Goal: Transaction & Acquisition: Download file/media

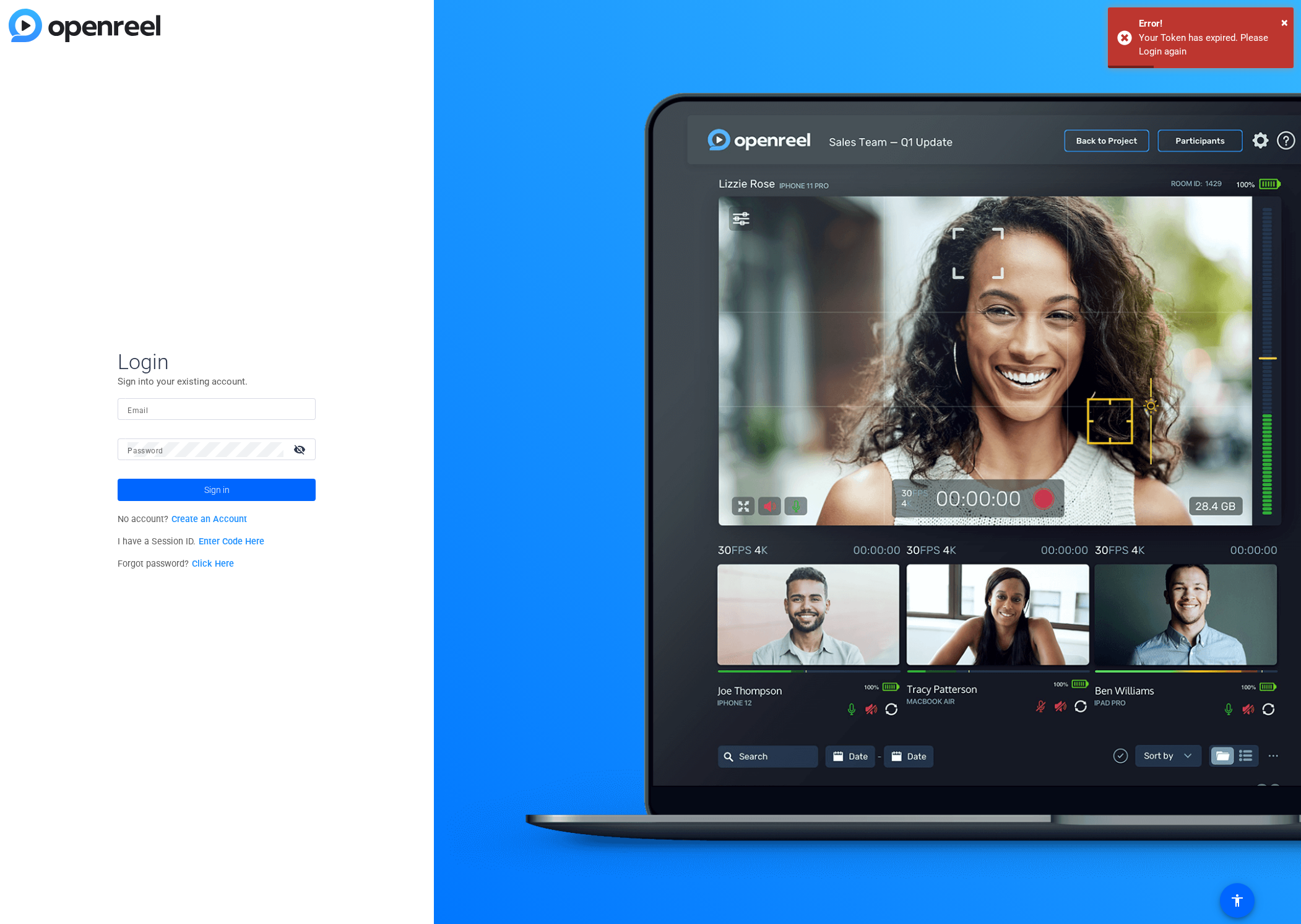
click at [88, 440] on div "Login Sign into your existing account. Email Password visibility_off Sign in No…" at bounding box center [216, 462] width 434 height 924
click at [179, 408] on input "Email" at bounding box center [216, 408] width 178 height 15
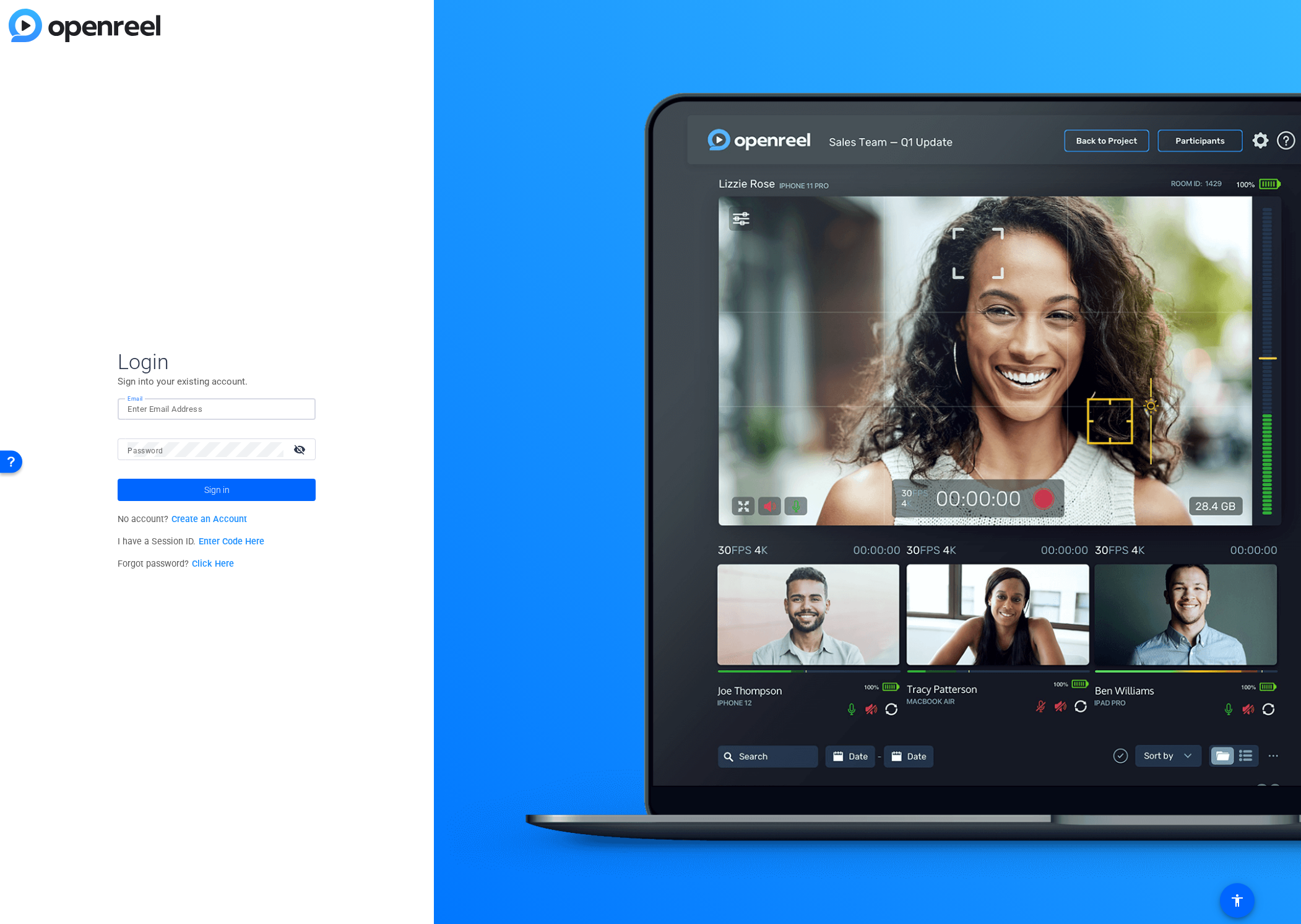
type input "[EMAIL_ADDRESS][PERSON_NAME][DOMAIN_NAME]"
click at [213, 496] on span "Sign in" at bounding box center [217, 489] width 25 height 31
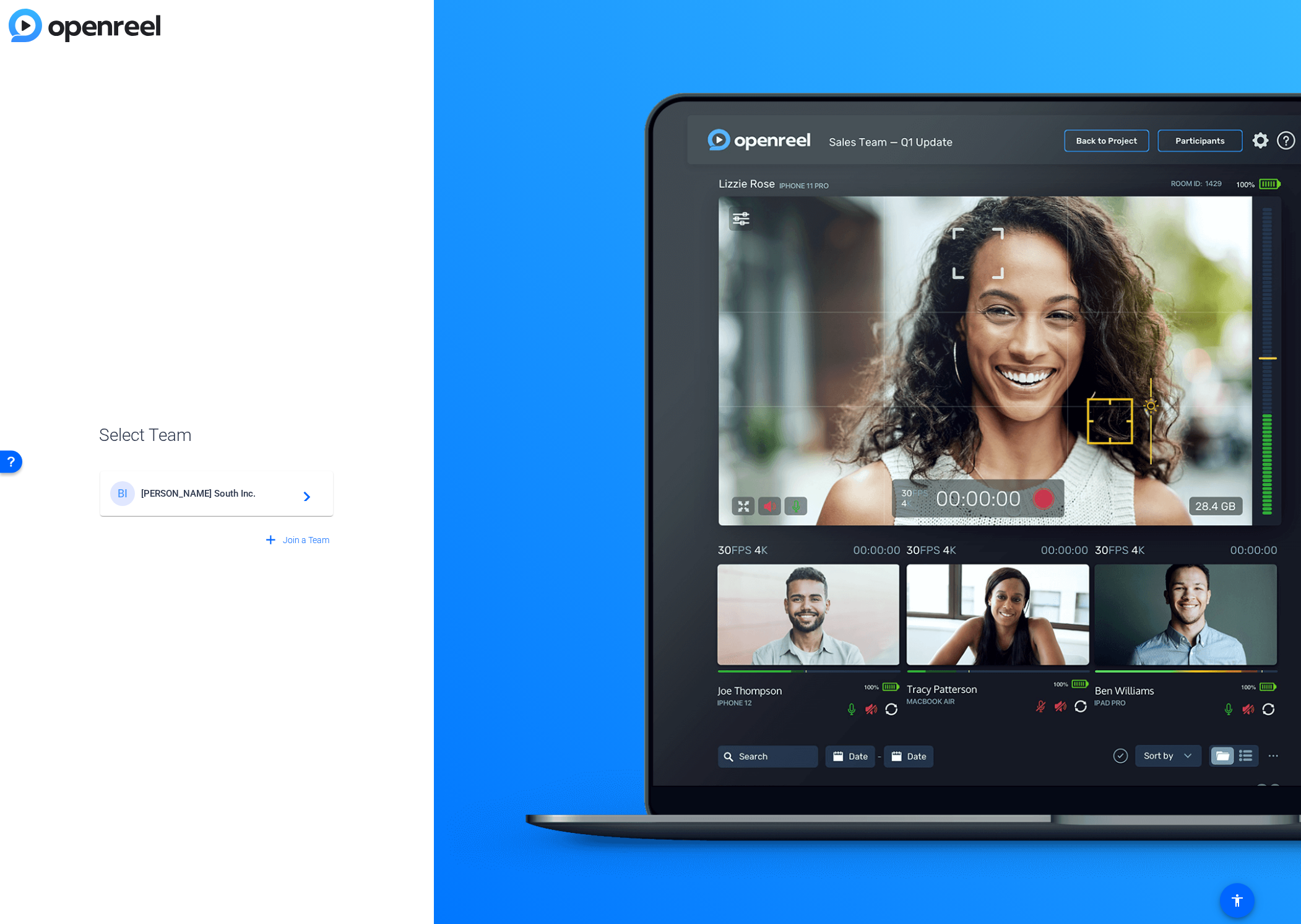
click at [181, 510] on mat-card-content "BI [PERSON_NAME] South Inc. navigate_next" at bounding box center [216, 493] width 233 height 45
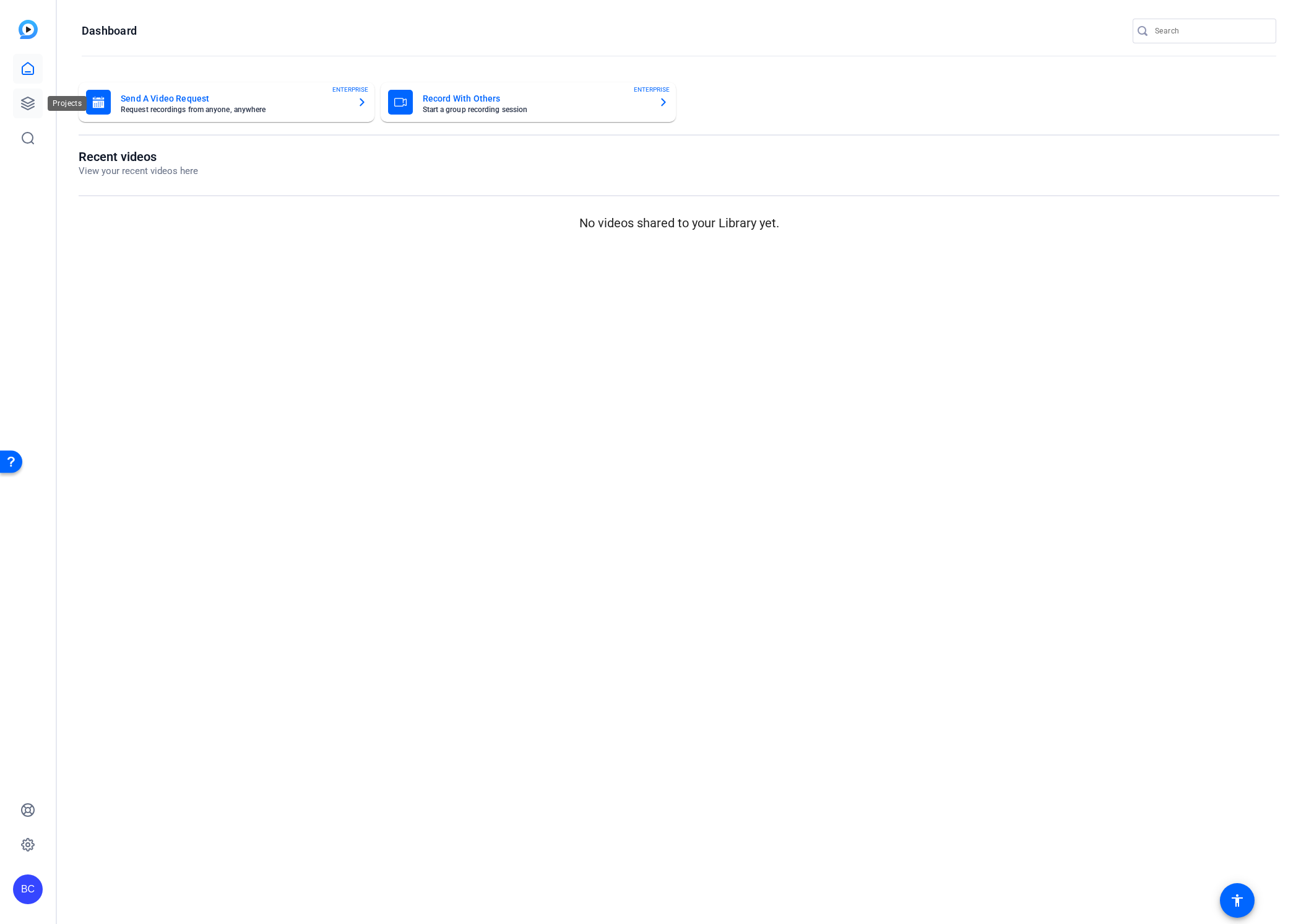
click at [28, 108] on icon at bounding box center [27, 103] width 15 height 15
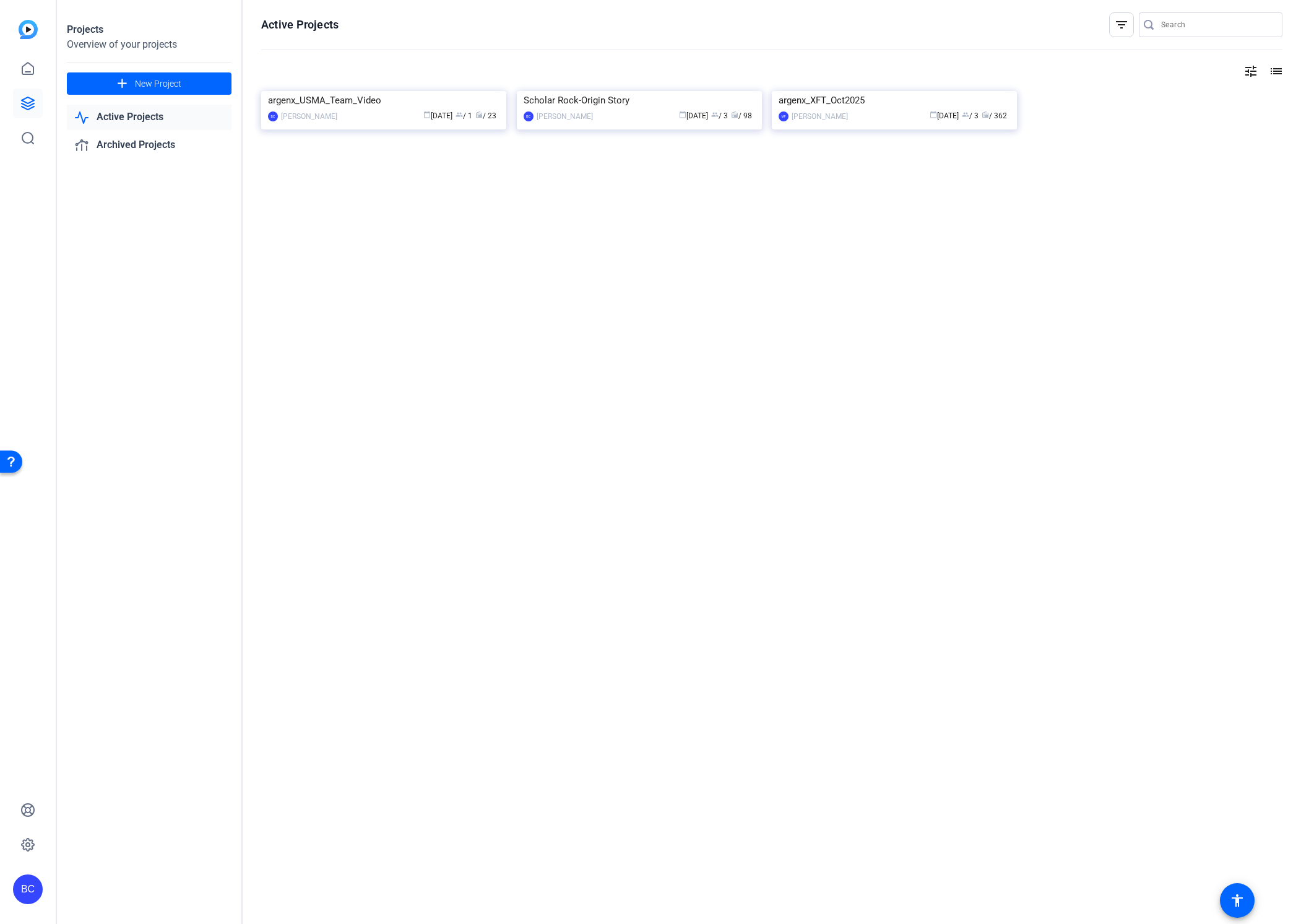
click at [884, 91] on img at bounding box center [895, 91] width 245 height 0
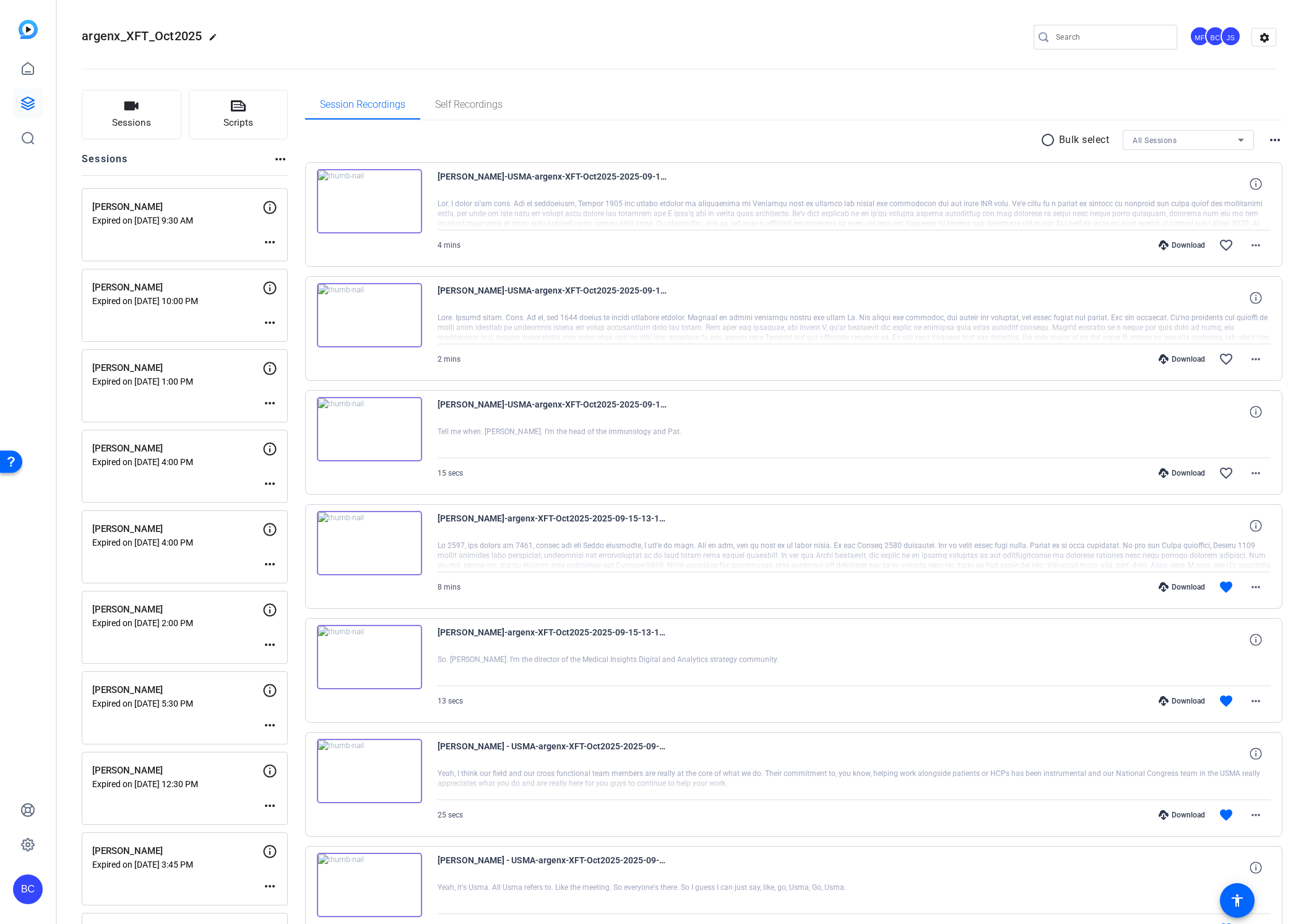
click at [881, 139] on div "radio_button_unchecked Bulk select All Sessions more_horiz" at bounding box center [794, 140] width 978 height 20
click at [1157, 139] on span "All Sessions" at bounding box center [1154, 140] width 44 height 9
click at [1181, 210] on span "[PERSON_NAME]" at bounding box center [1162, 206] width 60 height 15
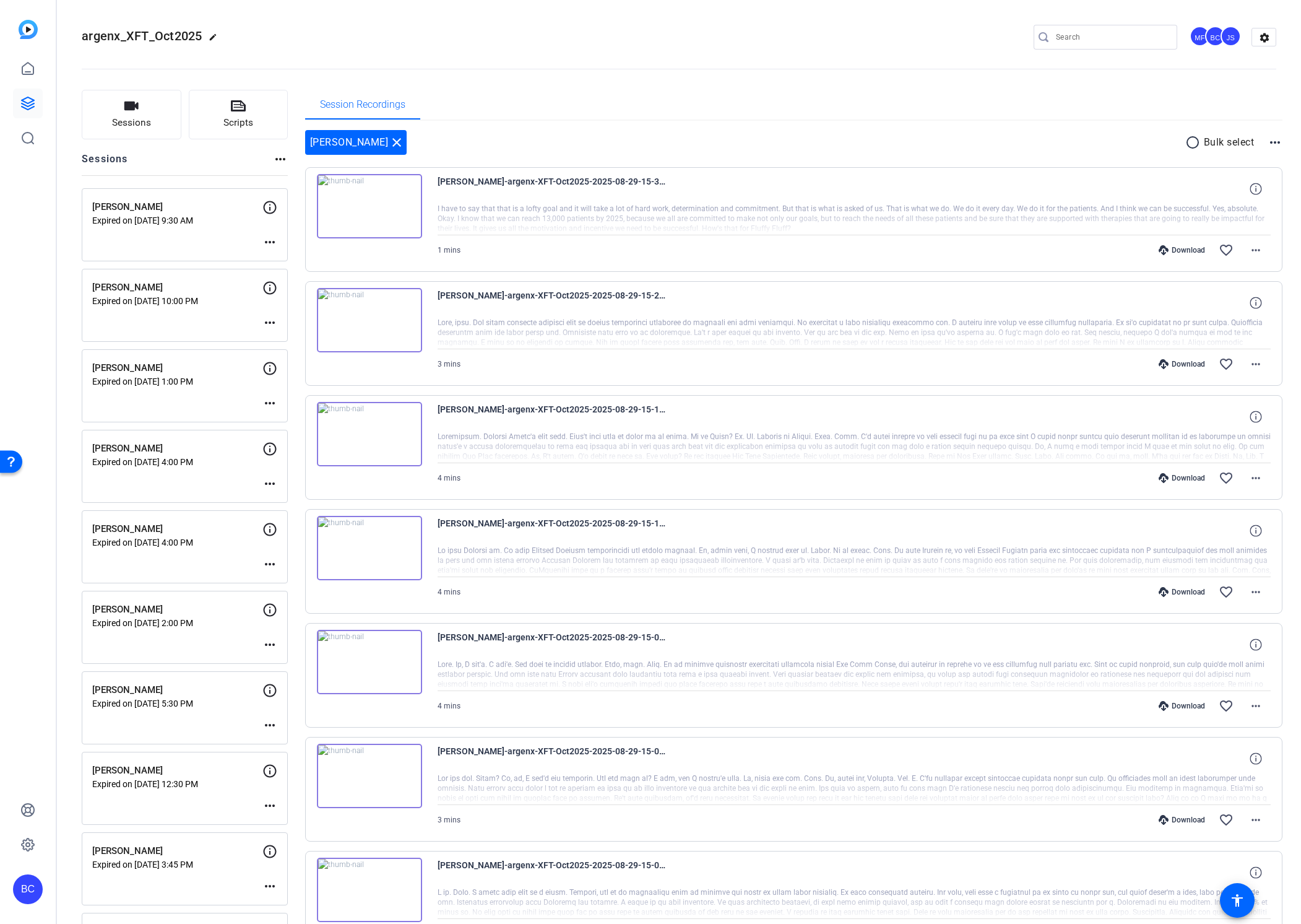
click at [1191, 142] on mat-icon "radio_button_unchecked" at bounding box center [1194, 142] width 19 height 15
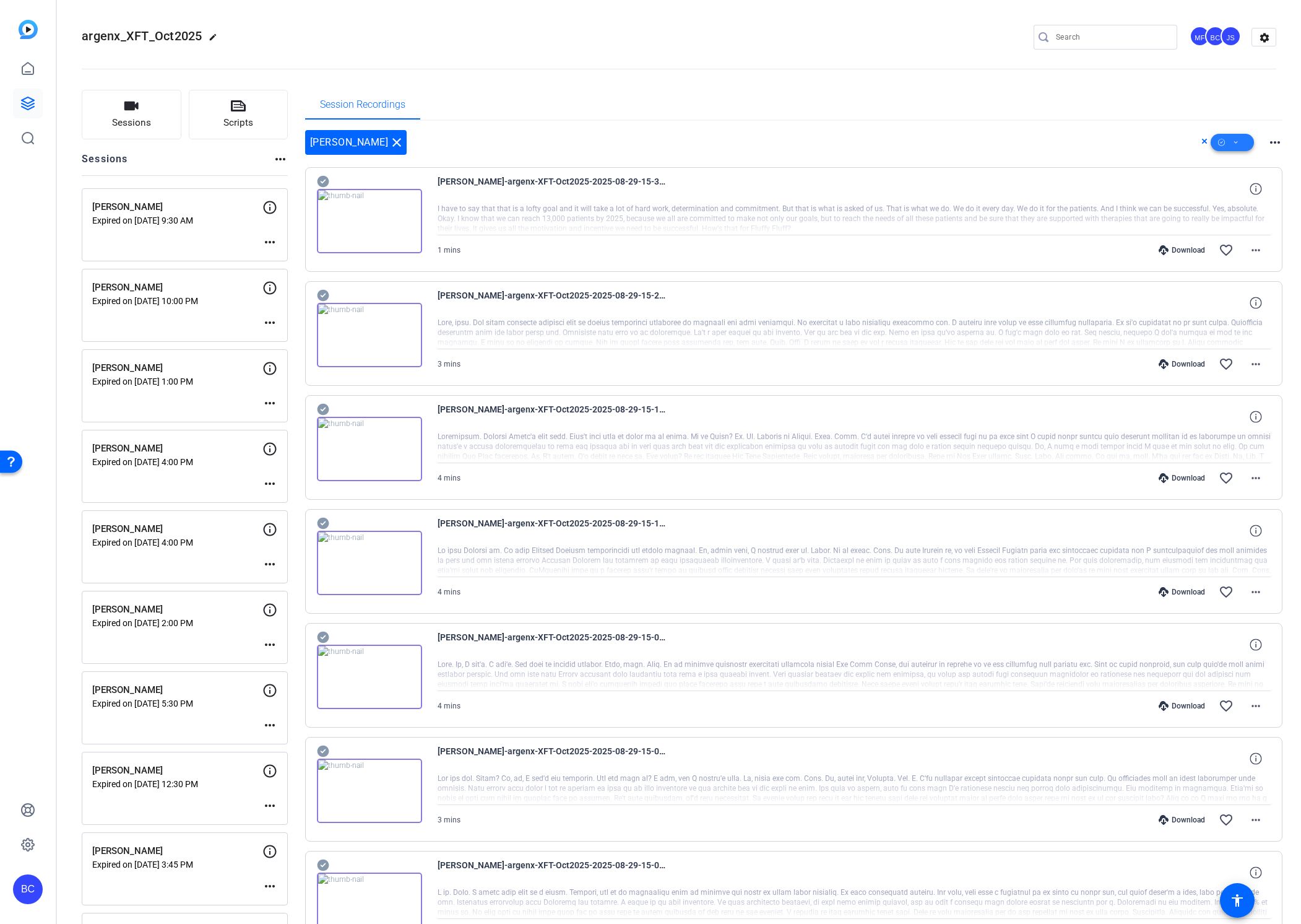
click at [1235, 141] on icon at bounding box center [1236, 143] width 6 height 16
click at [908, 86] on div at bounding box center [650, 462] width 1301 height 924
click at [1204, 140] on icon at bounding box center [1205, 141] width 6 height 15
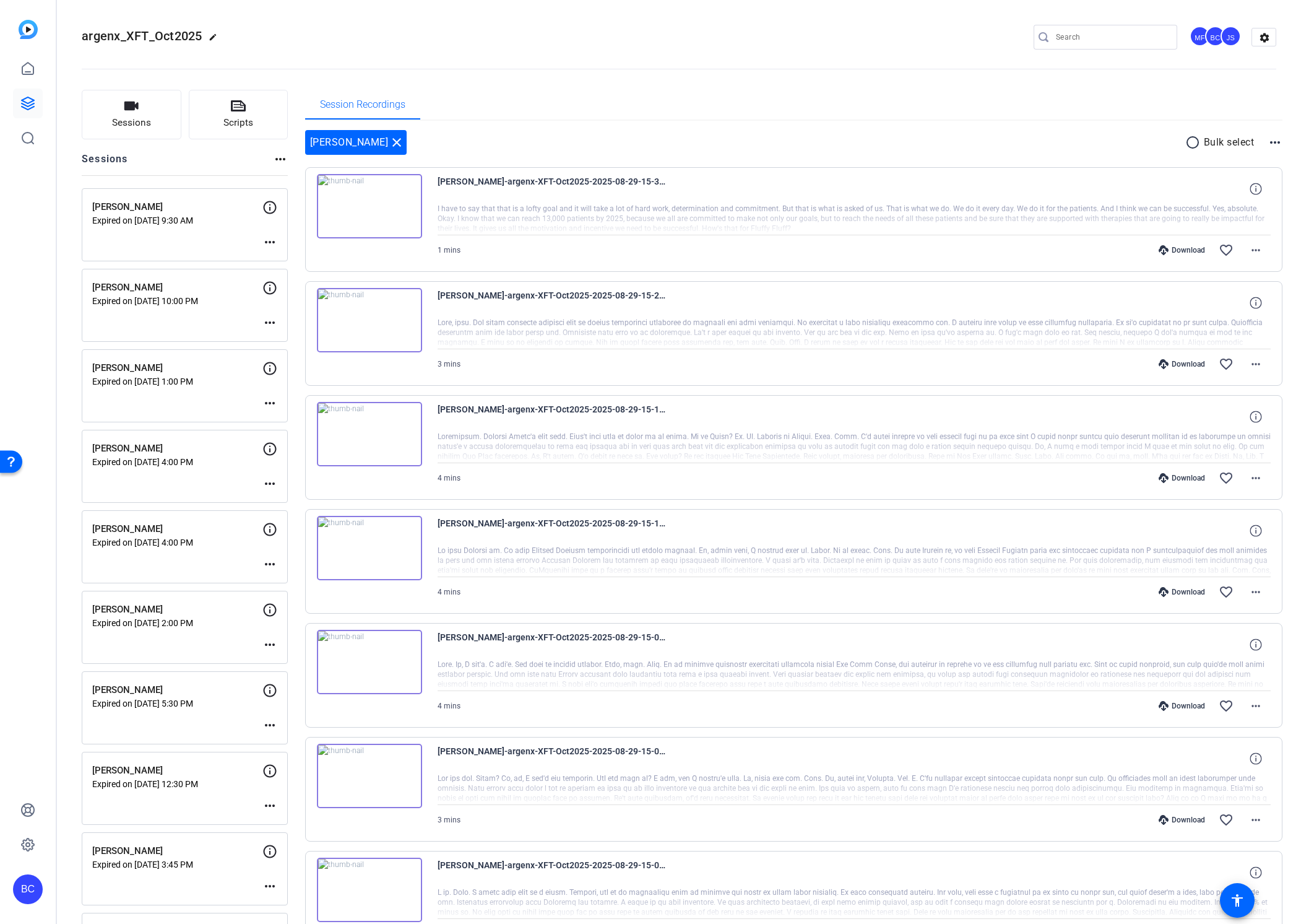
click at [1164, 248] on icon at bounding box center [1164, 250] width 10 height 10
click at [1252, 249] on mat-icon "more_horiz" at bounding box center [1256, 250] width 15 height 15
click at [1238, 275] on span "Download Original" at bounding box center [1224, 275] width 74 height 15
click at [1190, 142] on mat-icon "radio_button_unchecked" at bounding box center [1194, 142] width 19 height 15
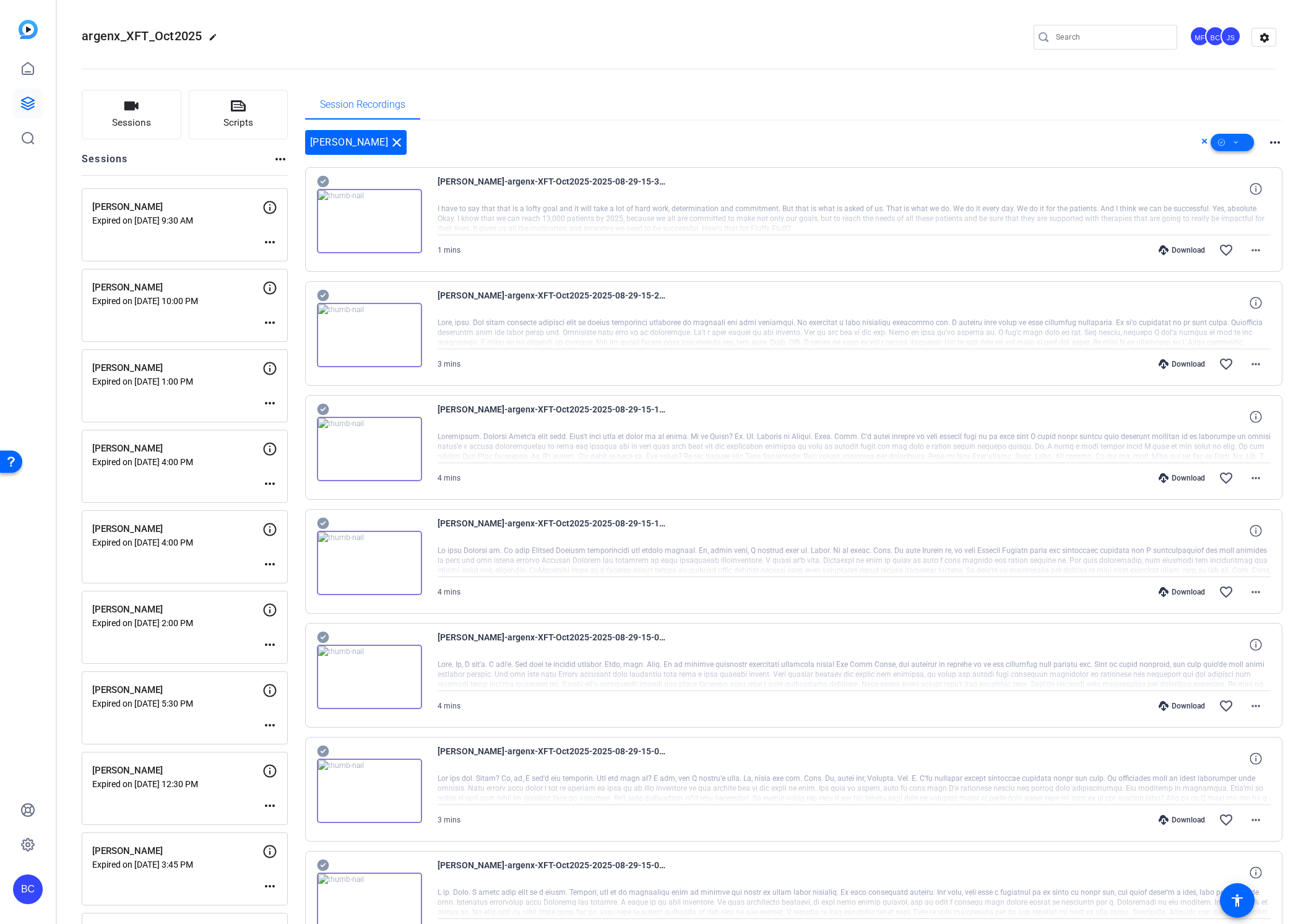
click at [1233, 138] on icon at bounding box center [1236, 143] width 6 height 16
click at [1230, 193] on span "Download Original" at bounding box center [1253, 193] width 66 height 15
click at [321, 179] on icon at bounding box center [323, 182] width 12 height 12
click at [1236, 142] on icon at bounding box center [1236, 143] width 6 height 16
click at [1244, 193] on span "Download Original" at bounding box center [1253, 193] width 66 height 15
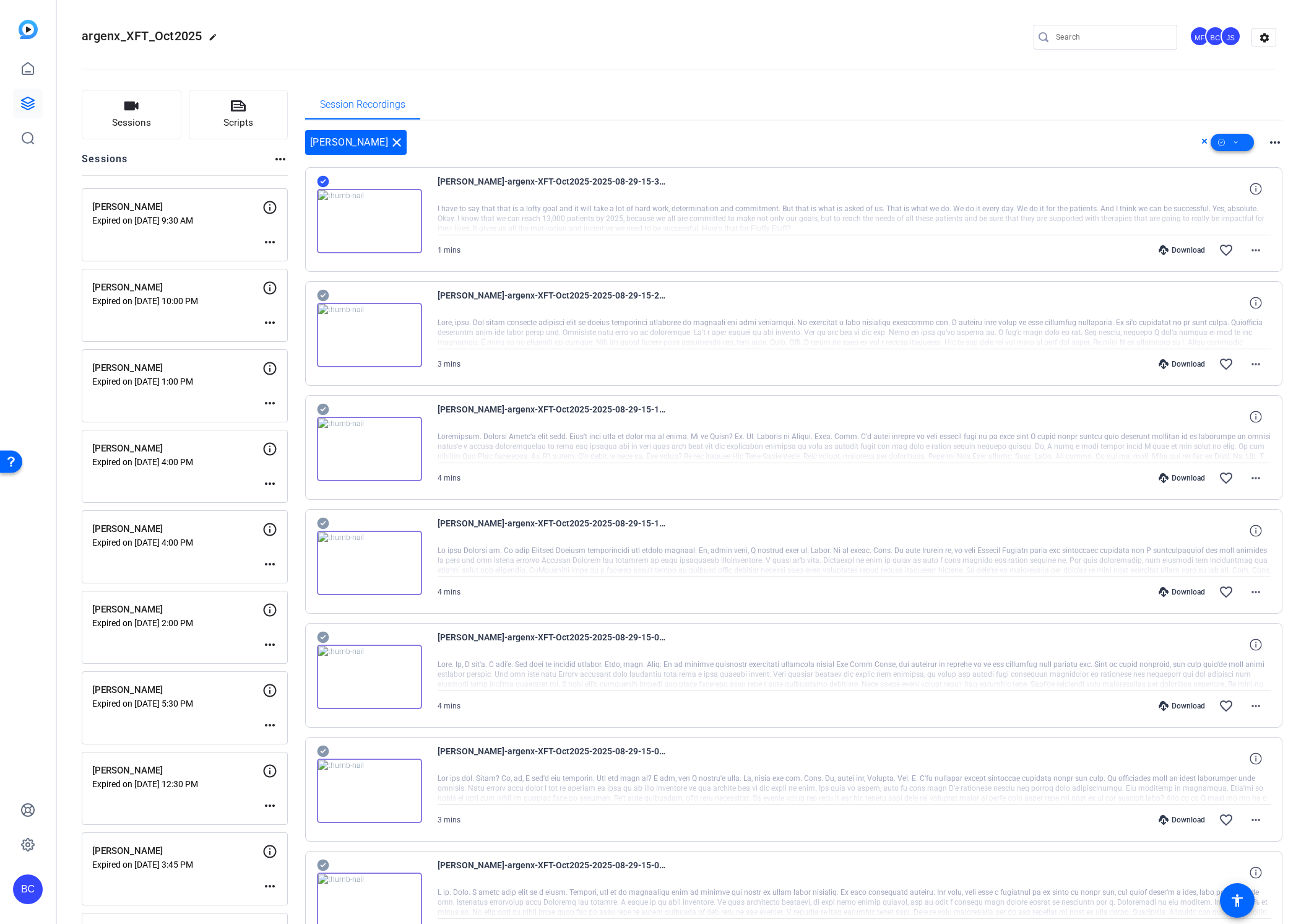
click at [1235, 140] on icon at bounding box center [1236, 143] width 6 height 16
click at [1229, 162] on span "Select All" at bounding box center [1253, 162] width 66 height 15
click at [323, 179] on div at bounding box center [650, 462] width 1301 height 924
click at [323, 181] on icon at bounding box center [323, 182] width 12 height 12
click at [1237, 141] on icon at bounding box center [1236, 143] width 6 height 16
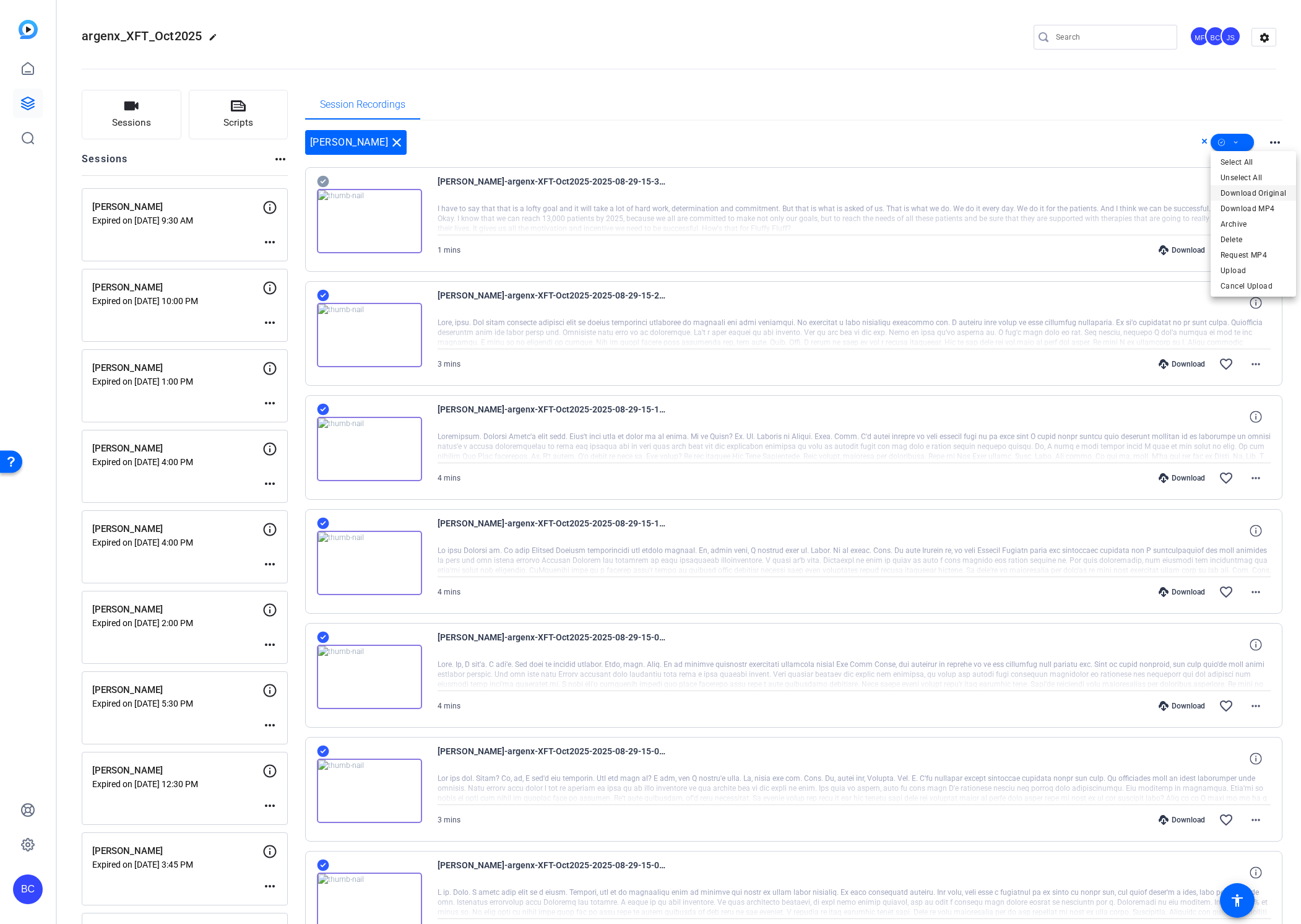
click at [1251, 194] on span "Download Original" at bounding box center [1253, 193] width 66 height 15
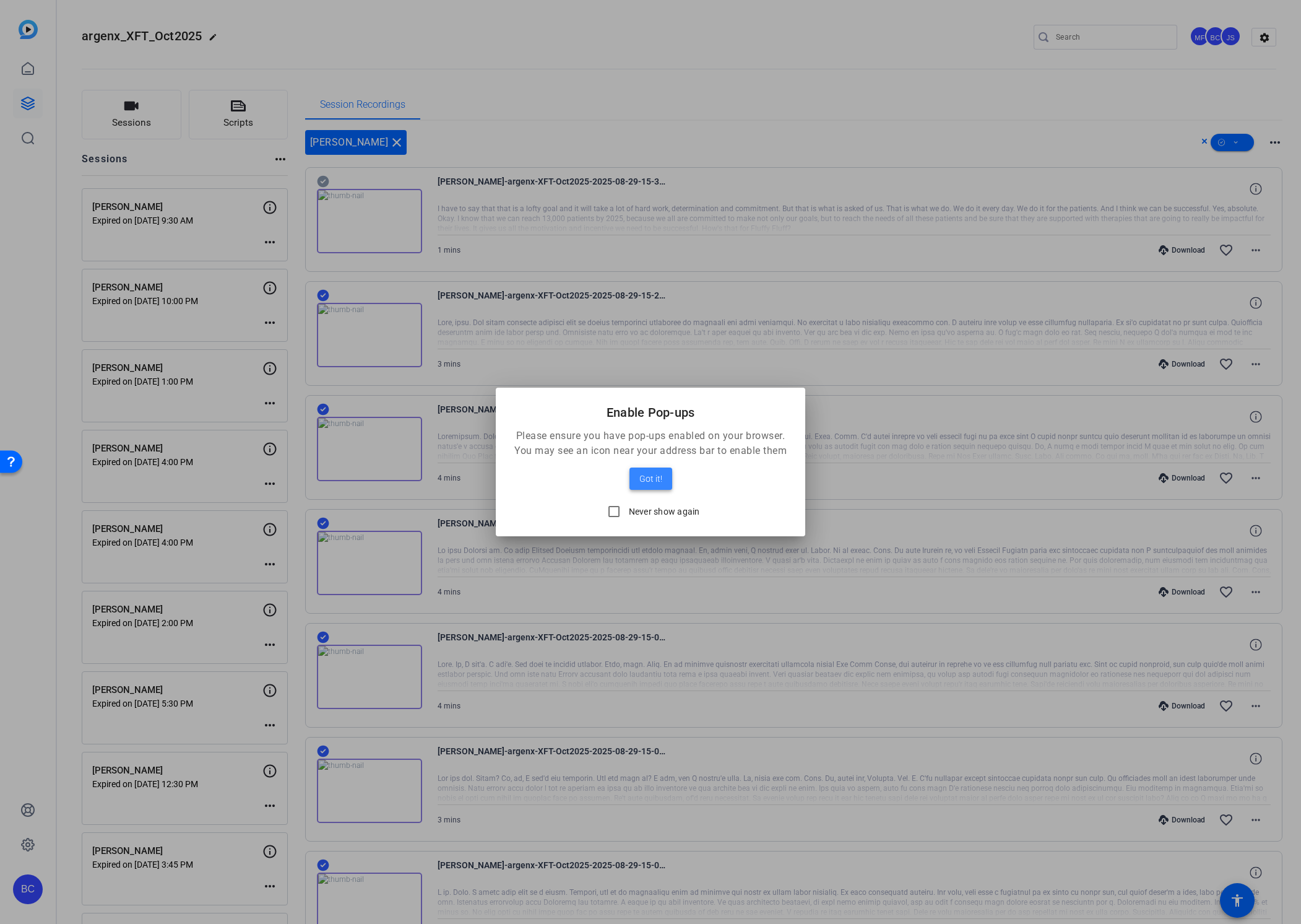
click at [648, 481] on span "Got it!" at bounding box center [650, 478] width 23 height 15
